Goal: Information Seeking & Learning: Learn about a topic

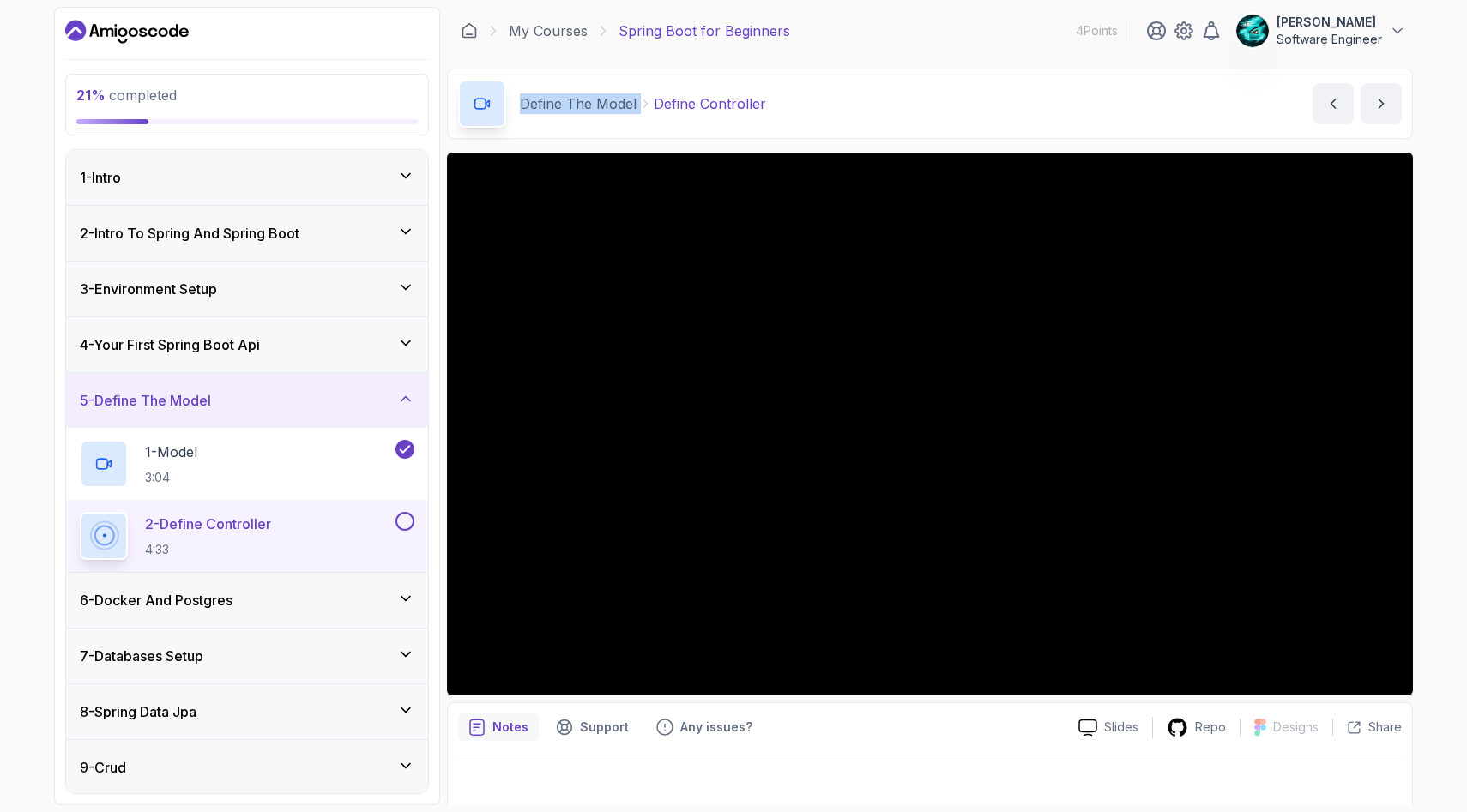
scroll to position [10, 0]
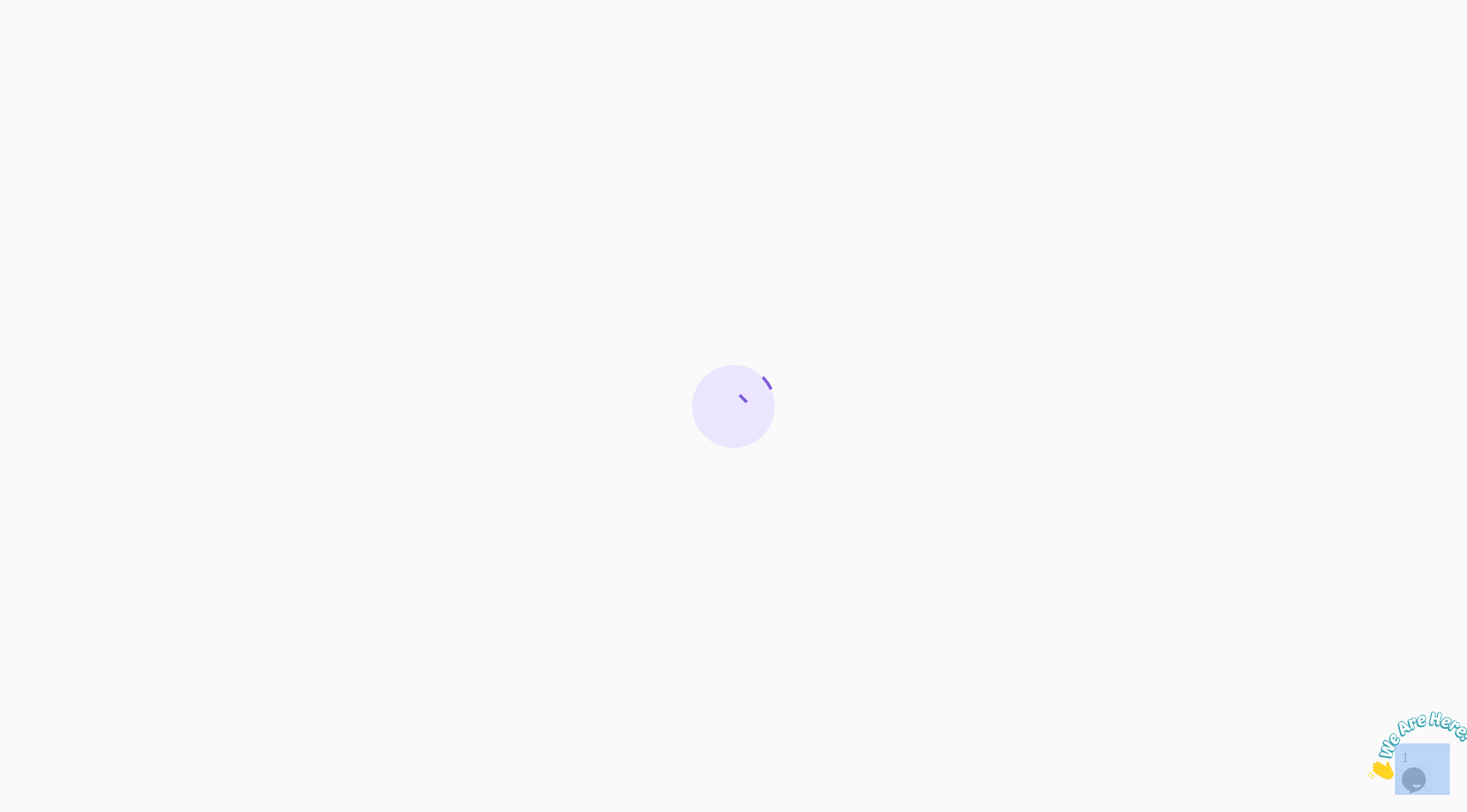
click at [1464, 704] on div at bounding box center [733, 406] width 1467 height 812
drag, startPoint x: 1460, startPoint y: 709, endPoint x: 2820, endPoint y: 1414, distance: 1531.9
click at [1367, 768] on icon "Close" at bounding box center [1367, 775] width 0 height 15
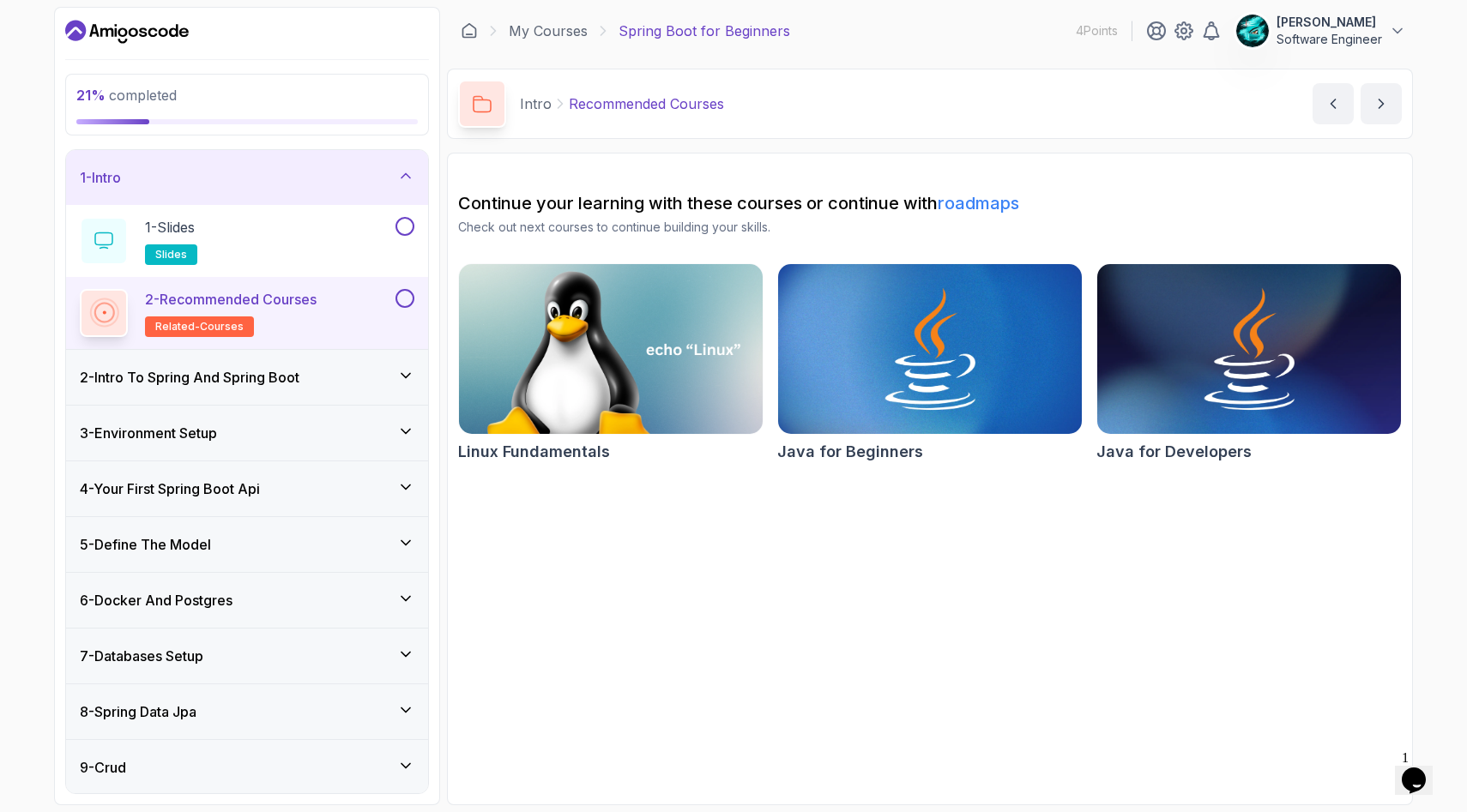
scroll to position [23, 0]
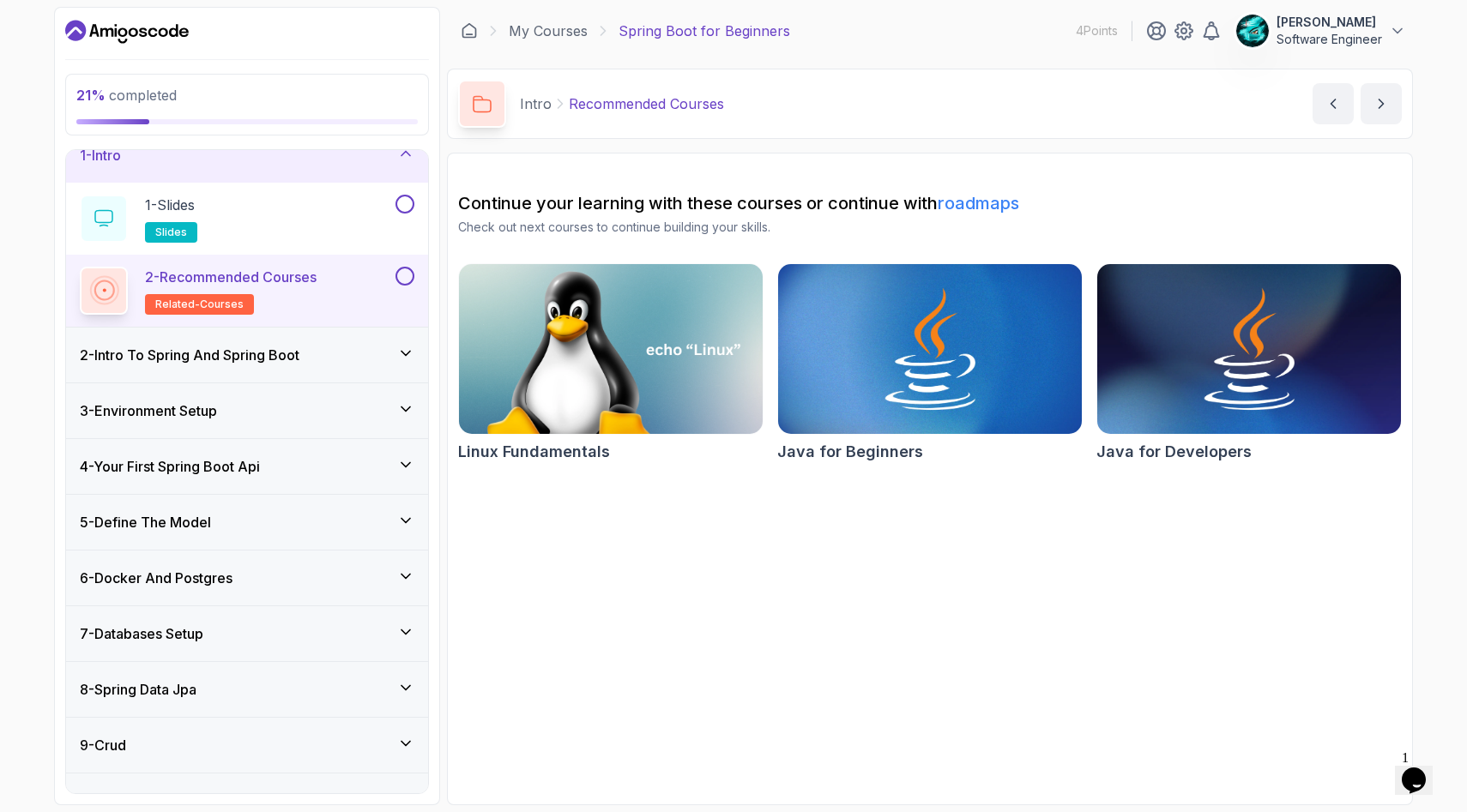
click at [211, 471] on h3 "4 - Your First Spring Boot Api" at bounding box center [170, 467] width 180 height 21
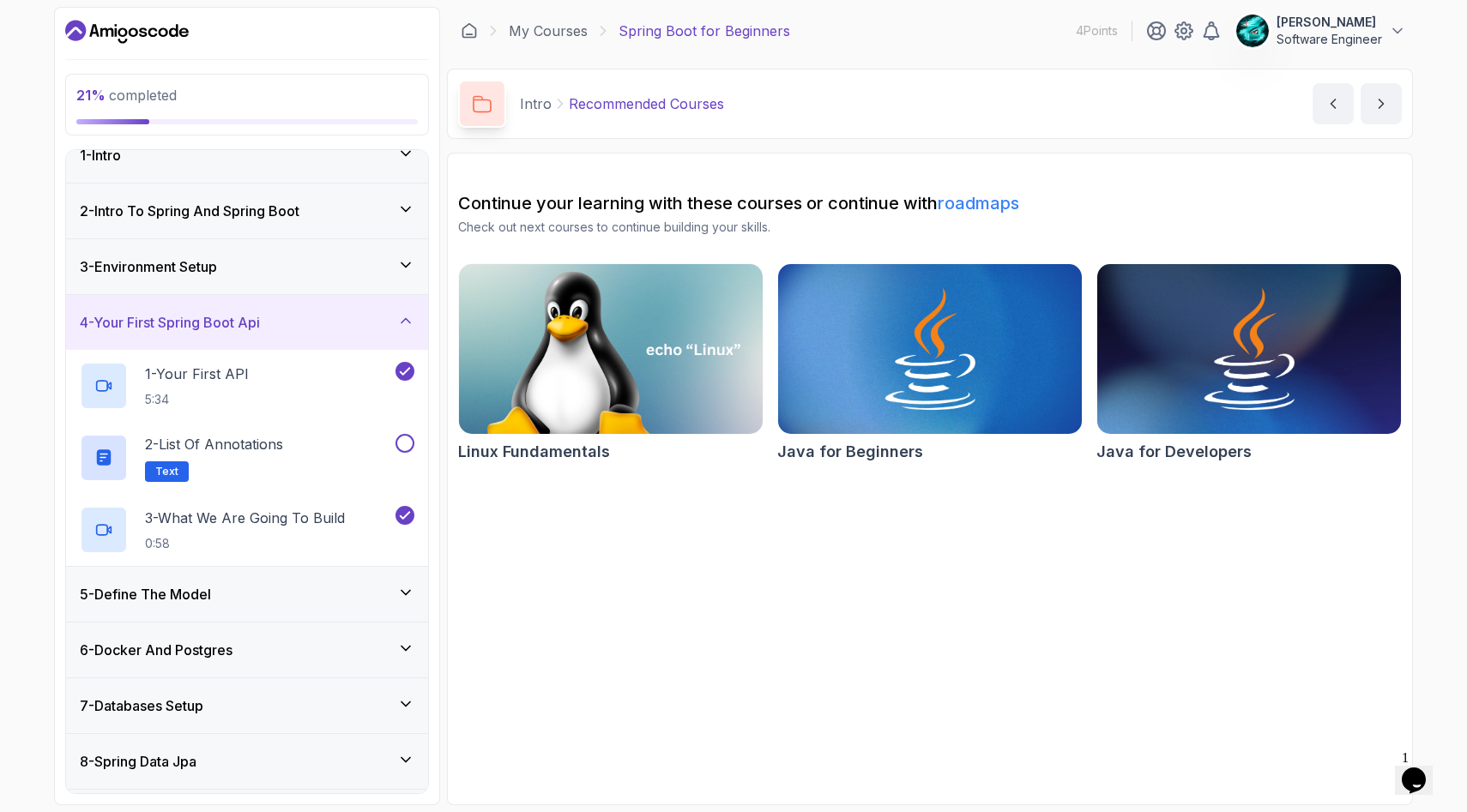
click at [223, 612] on div "5 - Define The Model" at bounding box center [246, 594] width 362 height 55
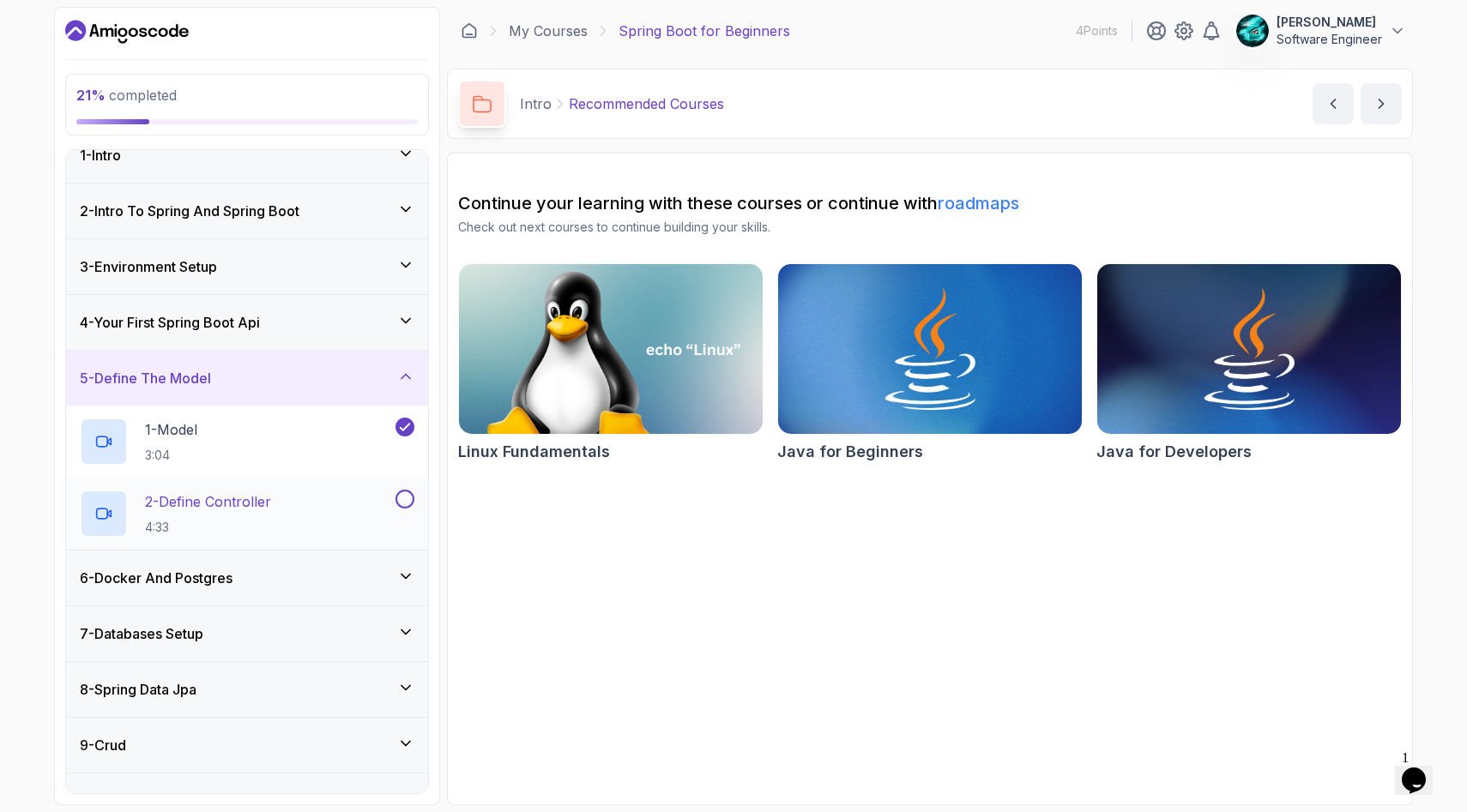
click at [296, 523] on div "2 - Define Controller 4:33" at bounding box center [236, 514] width 312 height 48
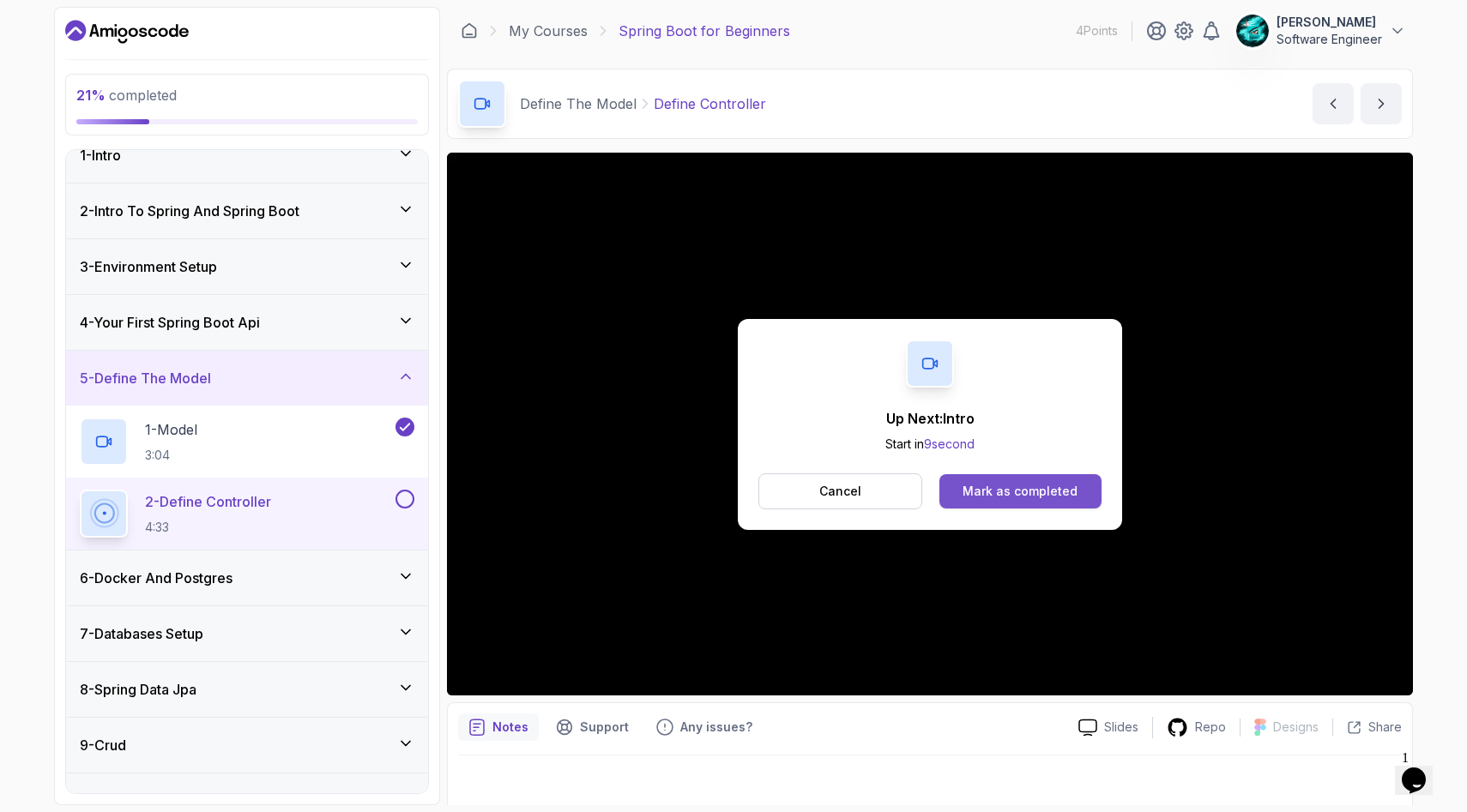
click at [1012, 488] on div "Mark as completed" at bounding box center [1019, 492] width 115 height 17
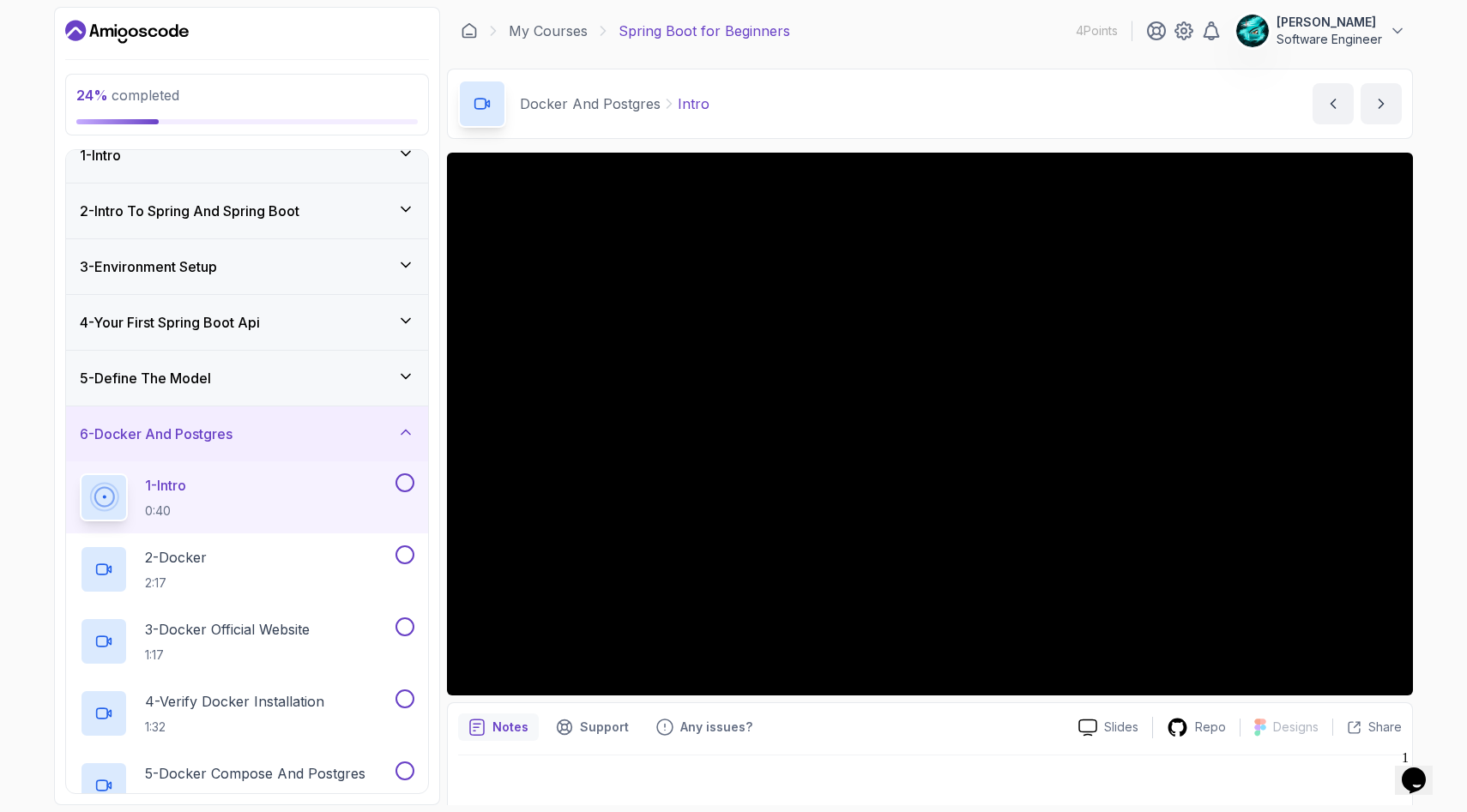
click at [1421, 766] on button "Opens Chat This icon Opens the chat window." at bounding box center [1414, 781] width 38 height 29
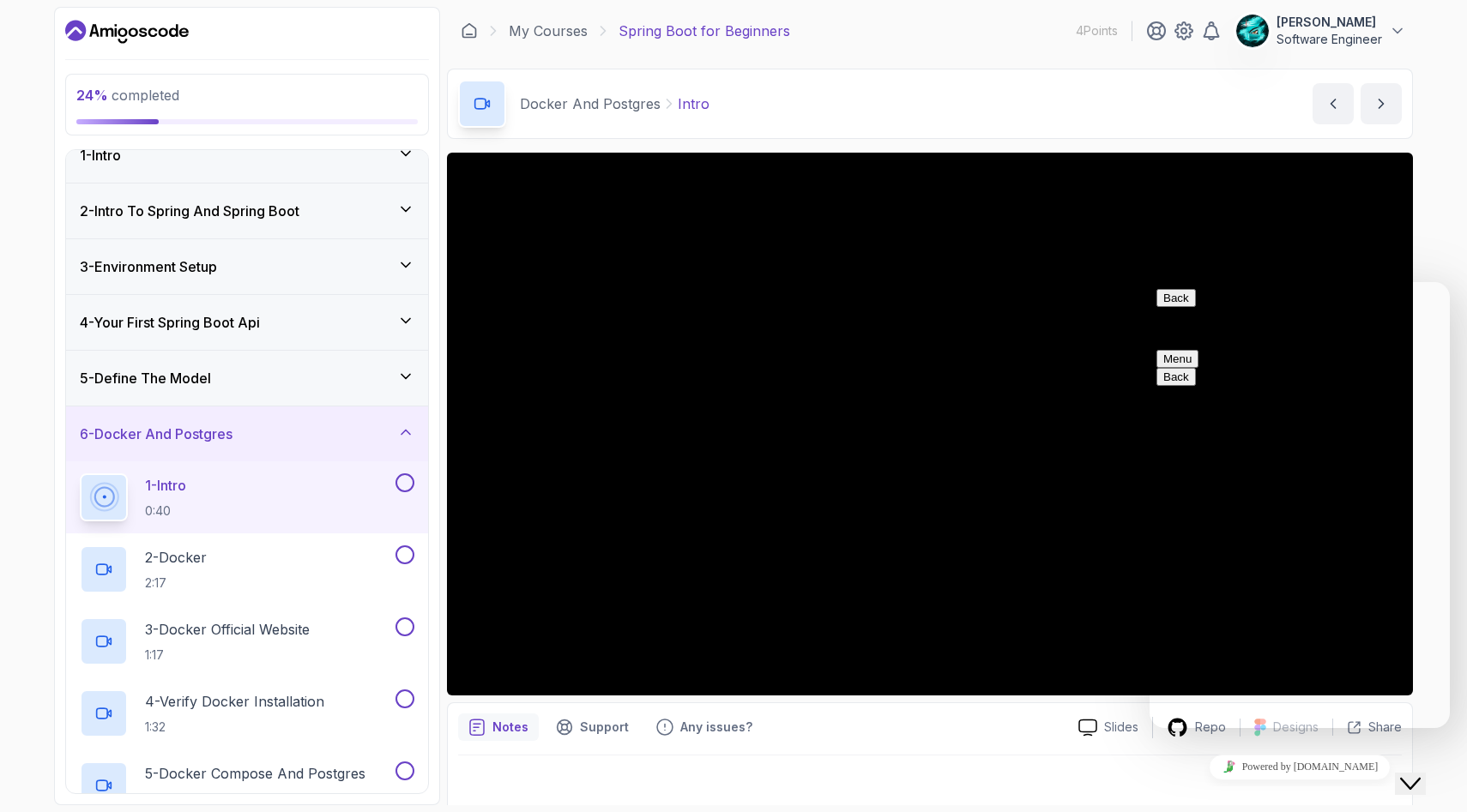
click at [1198, 350] on button "Menu" at bounding box center [1177, 358] width 42 height 18
click at [1233, 321] on p "Customer Support" at bounding box center [1300, 329] width 286 height 16
click at [1180, 306] on button "Back" at bounding box center [1176, 298] width 39 height 18
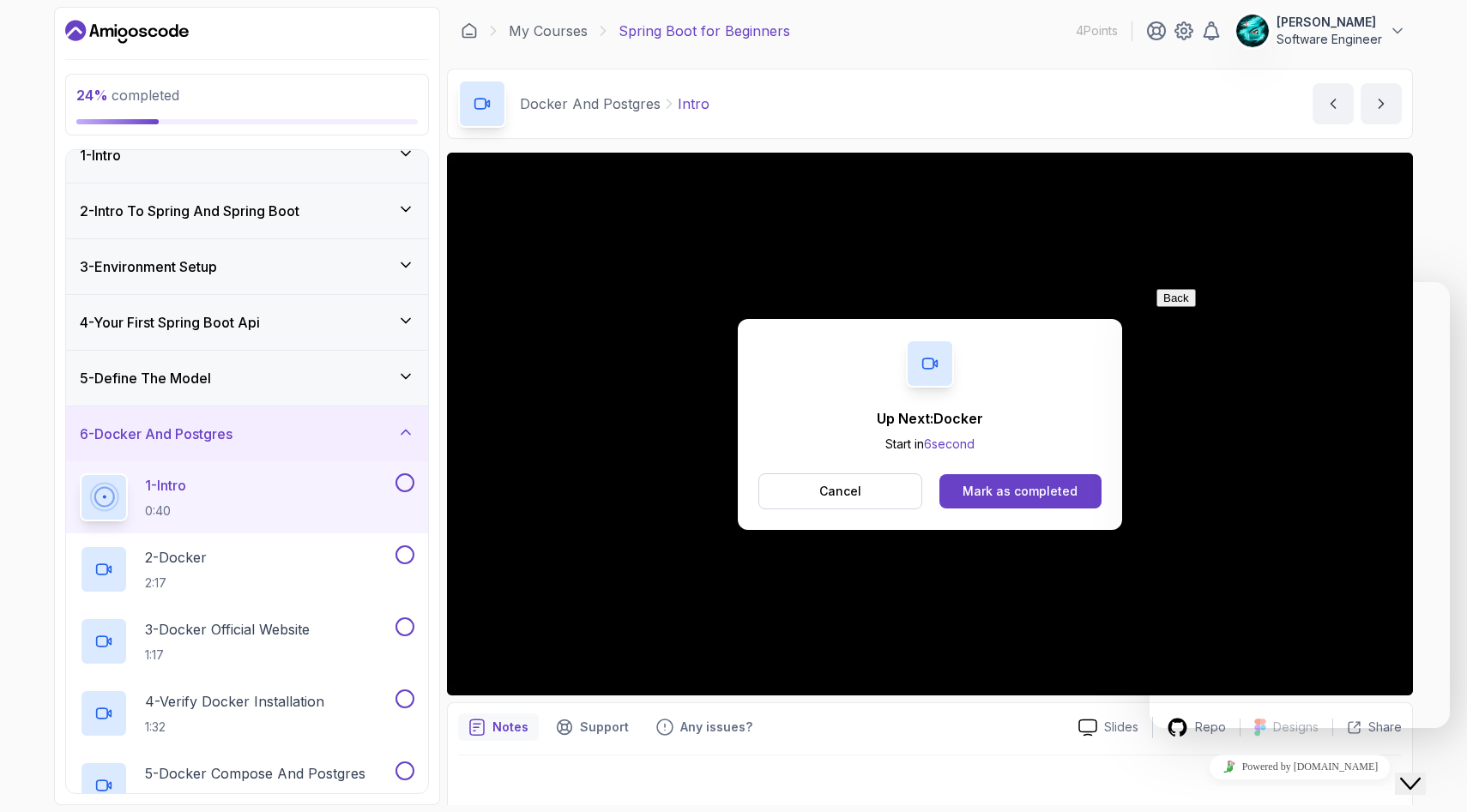
drag, startPoint x: 1224, startPoint y: 708, endPoint x: 1238, endPoint y: 715, distance: 15.7
click at [1418, 774] on icon "Close Chat This icon closes the chat window." at bounding box center [1411, 784] width 21 height 21
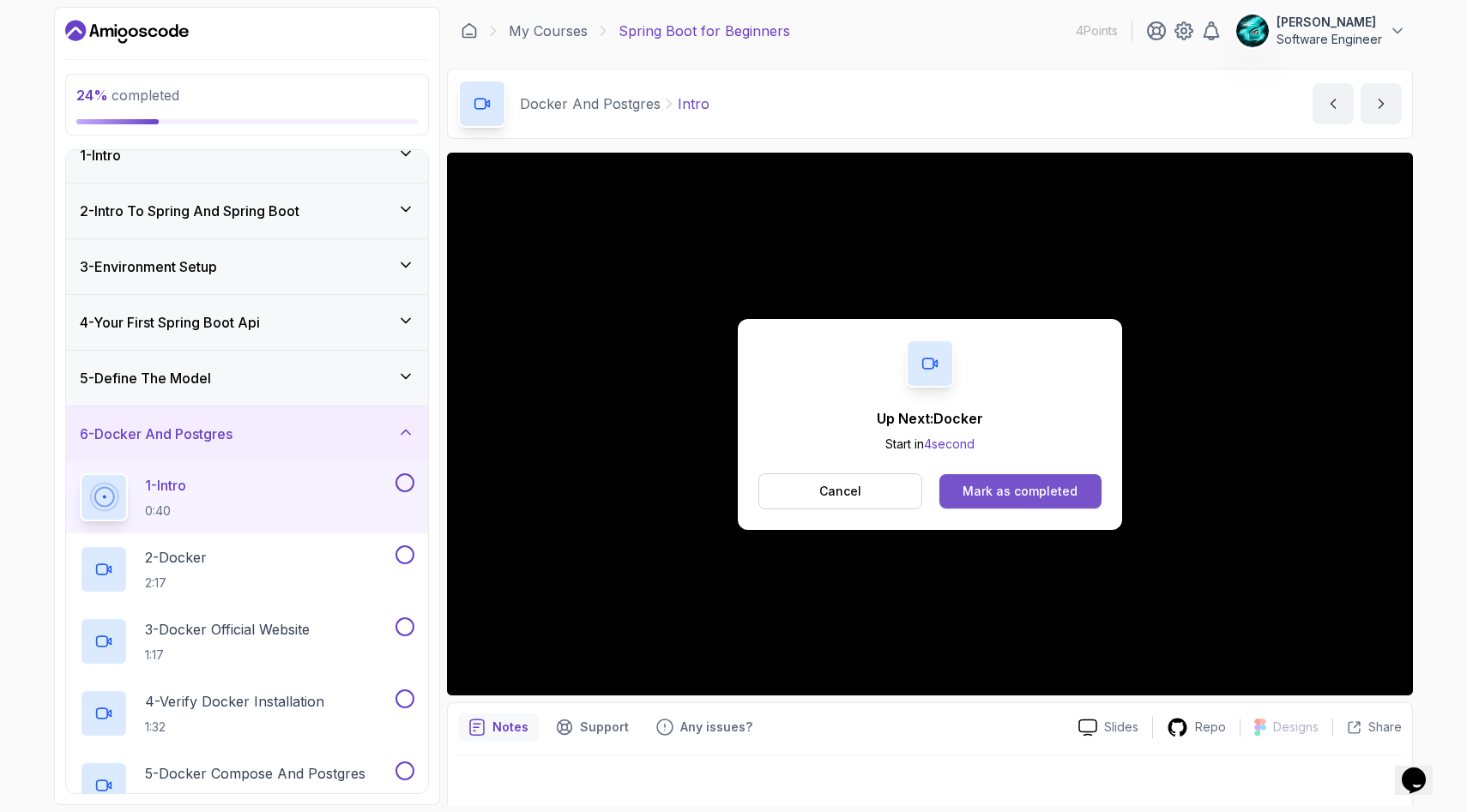
click at [1005, 495] on div "Mark as completed" at bounding box center [1019, 492] width 115 height 17
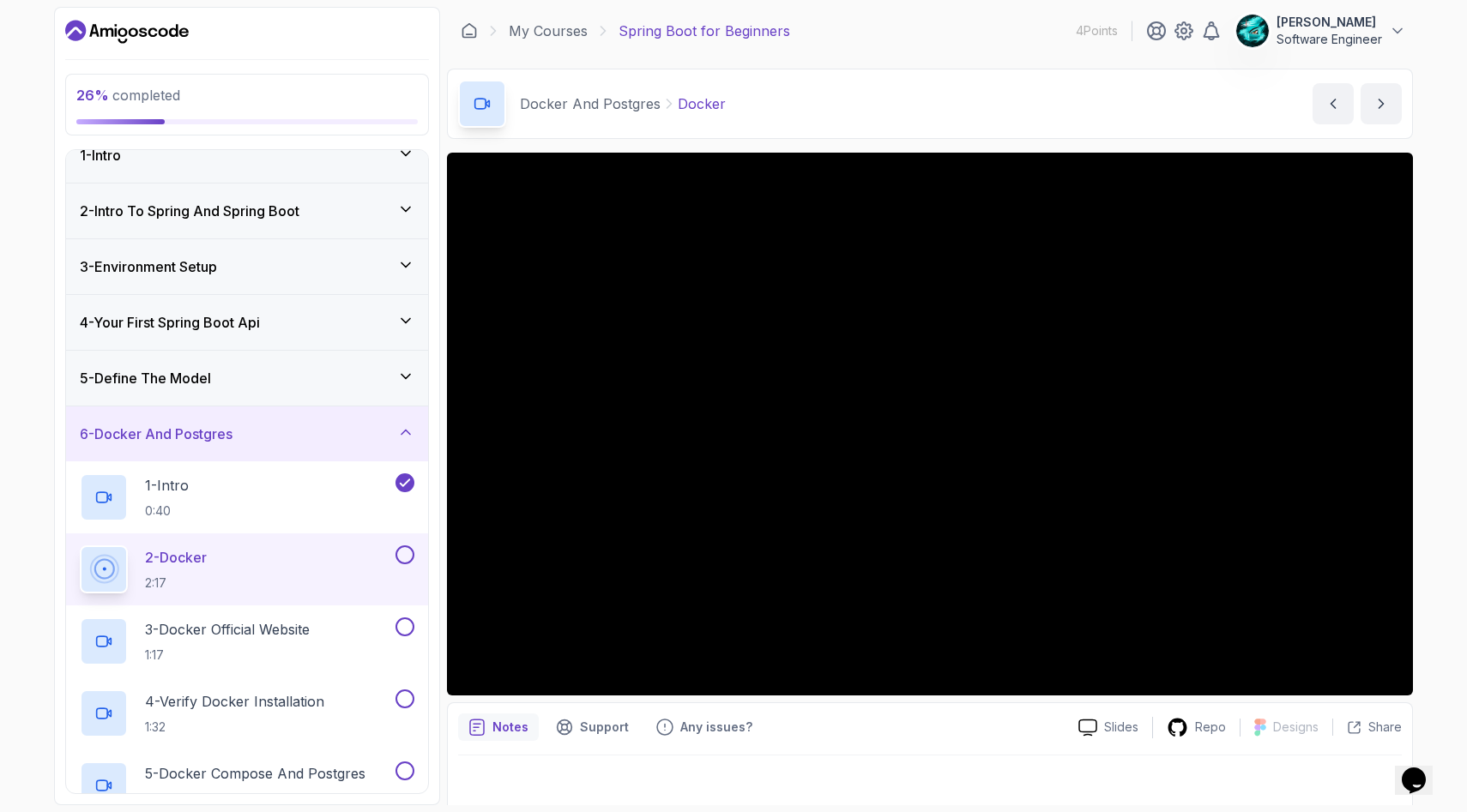
scroll to position [10, 0]
